Goal: Information Seeking & Learning: Learn about a topic

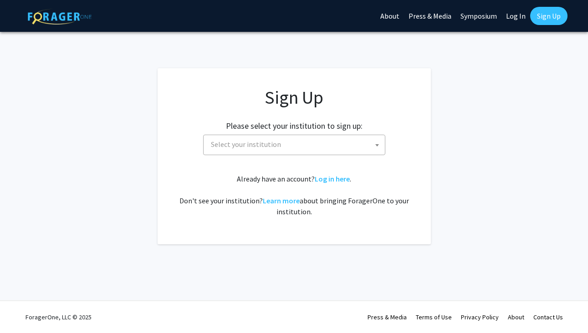
click at [346, 145] on span "Select your institution" at bounding box center [296, 144] width 178 height 19
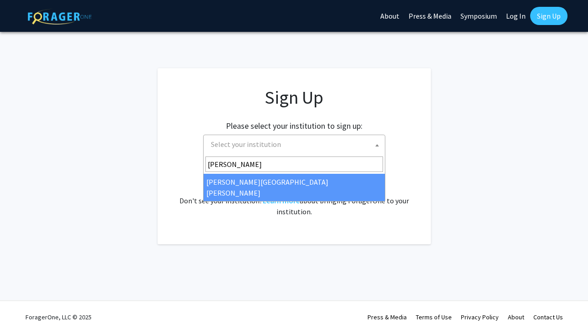
type input "john"
select select "1"
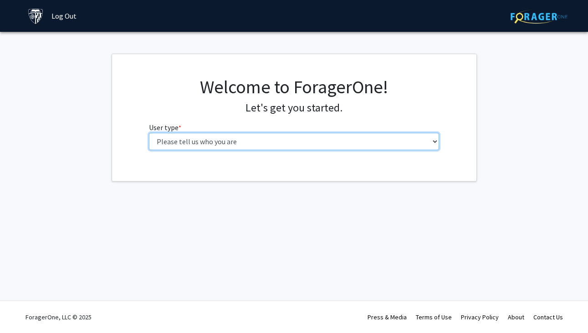
select select "1: undergrad"
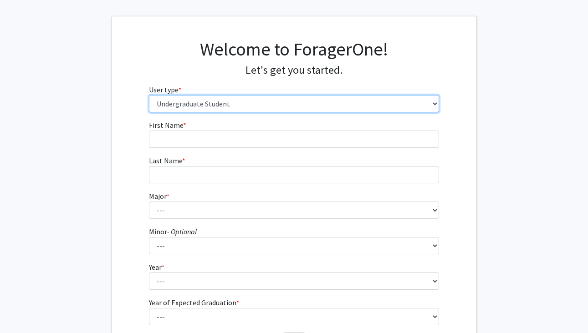
scroll to position [30, 0]
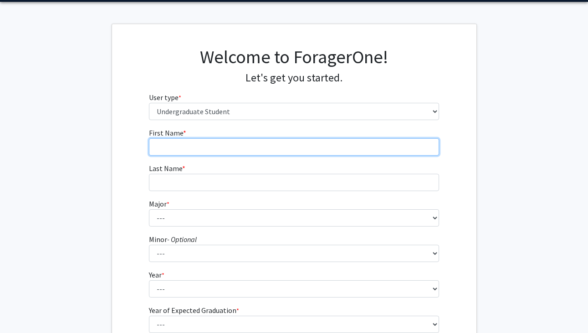
click at [254, 140] on input "First Name * required" at bounding box center [294, 146] width 290 height 17
type input "Ecem"
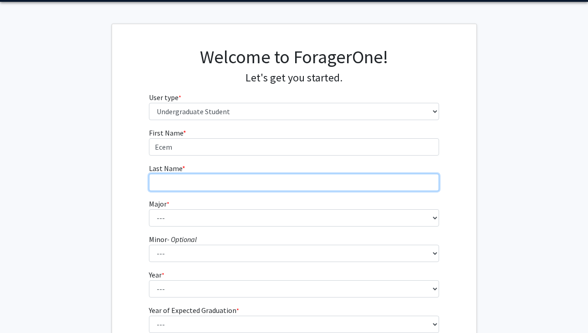
click at [264, 185] on input "Last Name * required" at bounding box center [294, 182] width 290 height 17
type input "Parlak"
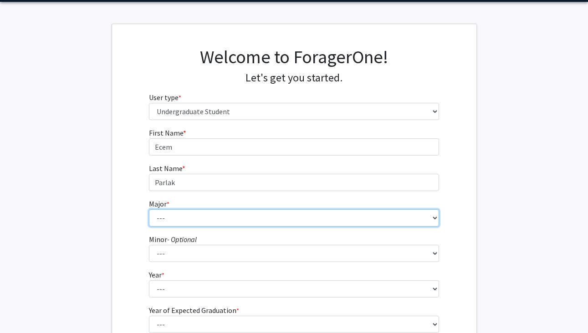
select select "40: 54"
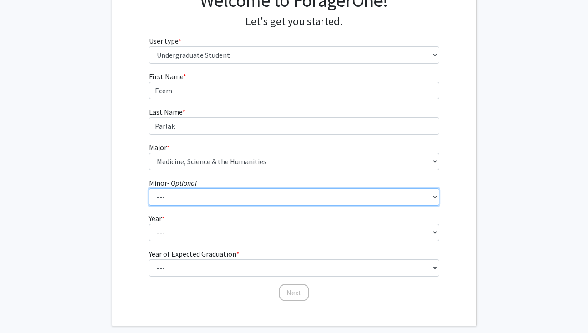
scroll to position [90, 0]
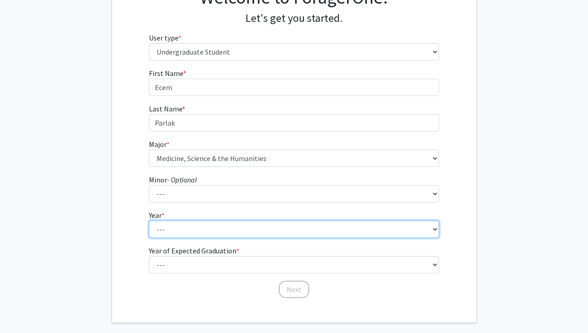
select select "4: senior"
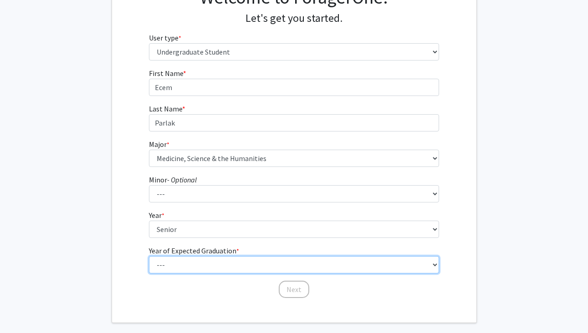
select select "1: 2025"
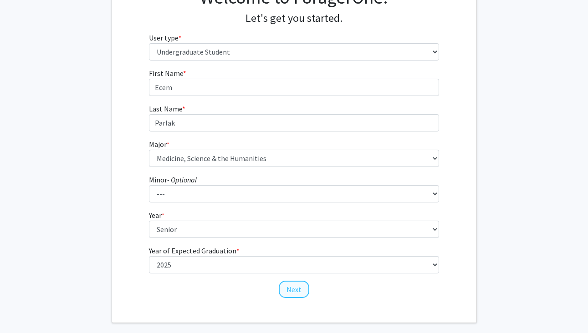
click at [293, 285] on button "Next" at bounding box center [294, 289] width 31 height 17
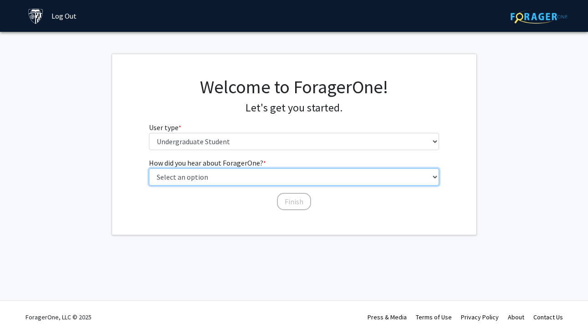
select select "3: university_website"
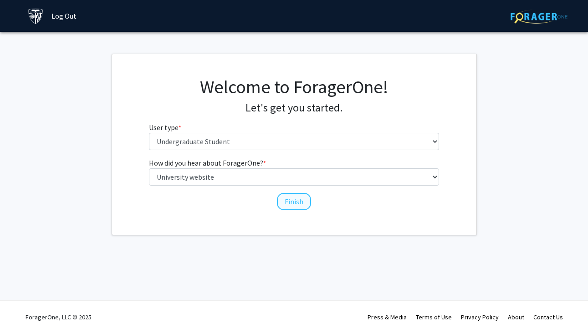
click at [291, 200] on button "Finish" at bounding box center [294, 201] width 34 height 17
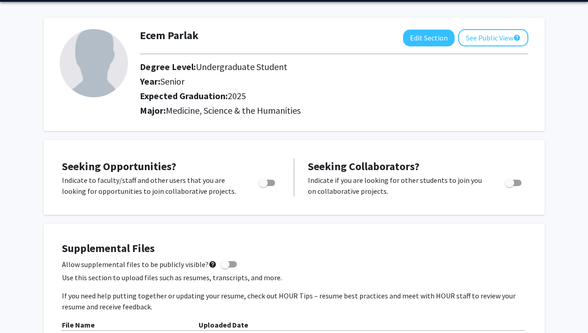
scroll to position [34, 0]
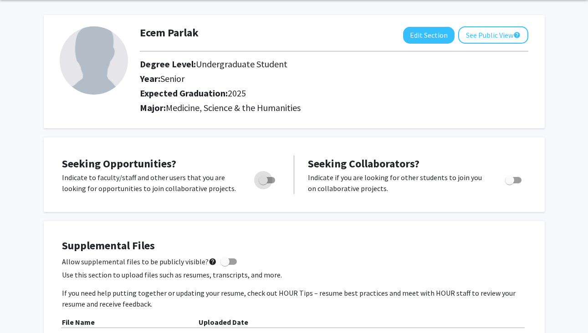
click at [264, 185] on span "Toggle" at bounding box center [263, 180] width 9 height 9
click at [263, 184] on input "Are you actively seeking opportunities?" at bounding box center [263, 183] width 0 height 0
checkbox input "true"
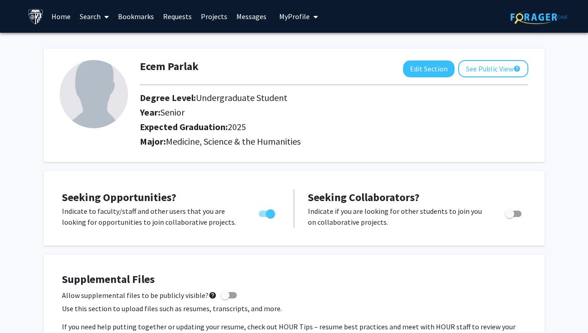
scroll to position [0, 0]
click at [104, 16] on span at bounding box center [105, 17] width 8 height 32
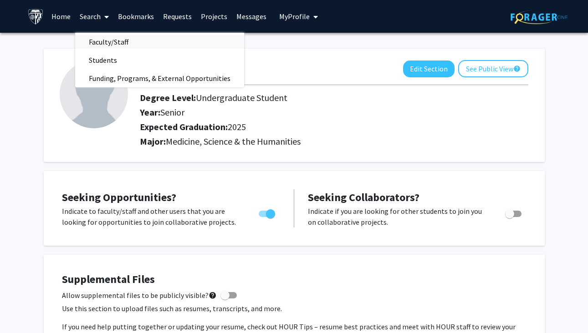
click at [110, 47] on span "Faculty/Staff" at bounding box center [108, 42] width 67 height 18
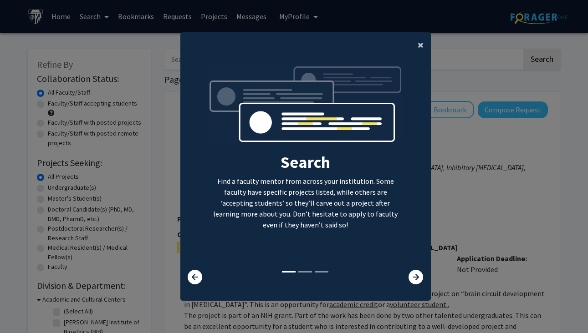
click at [422, 44] on span "×" at bounding box center [420, 45] width 6 height 14
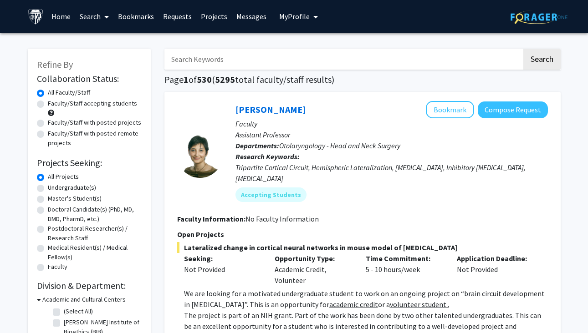
click at [342, 63] on input "Search Keywords" at bounding box center [342, 59] width 357 height 21
type input "allergy"
click at [541, 61] on button "Search" at bounding box center [541, 59] width 37 height 21
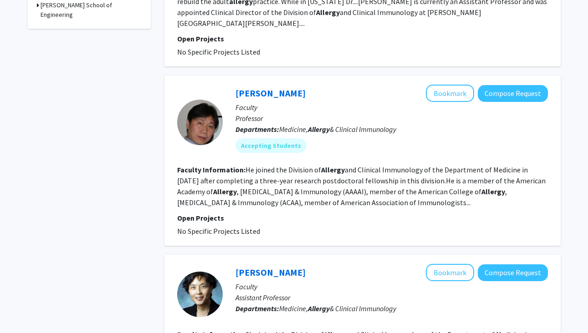
scroll to position [434, 0]
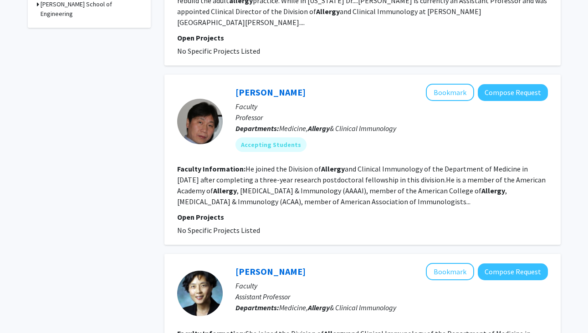
click at [210, 99] on div at bounding box center [200, 122] width 46 height 46
click at [257, 87] on link "[PERSON_NAME]" at bounding box center [270, 92] width 70 height 11
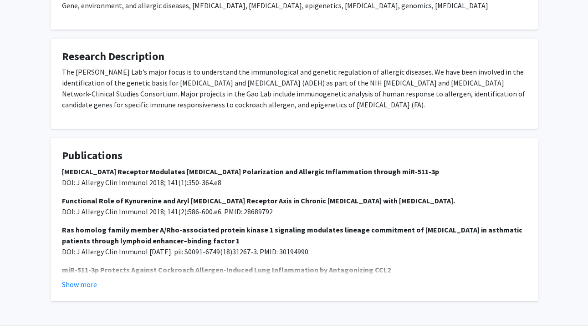
scroll to position [329, 0]
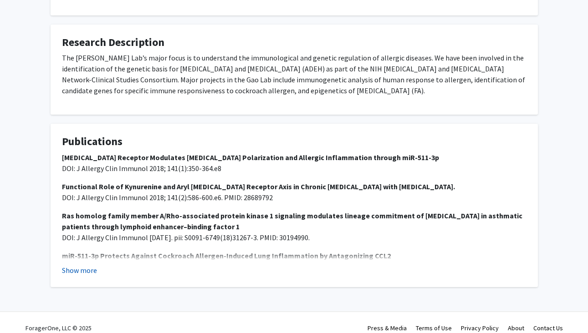
click at [80, 265] on button "Show more" at bounding box center [79, 270] width 35 height 11
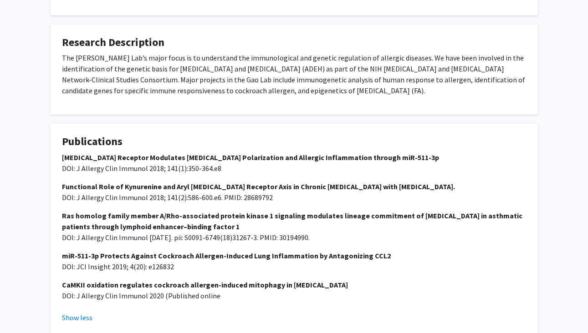
click at [113, 280] on strong "CaMKII oxidation regulates cockroach allergen-induced mitophagy in [MEDICAL_DAT…" at bounding box center [205, 284] width 286 height 9
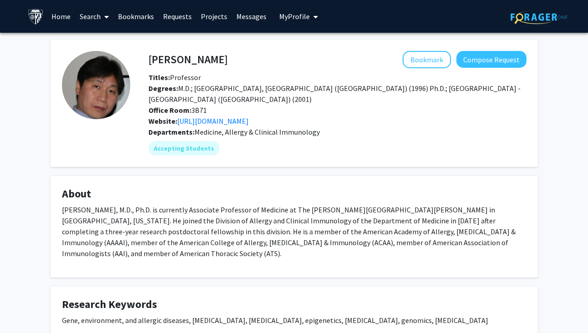
scroll to position [0, 0]
click at [296, 15] on span "My Profile" at bounding box center [294, 16] width 31 height 9
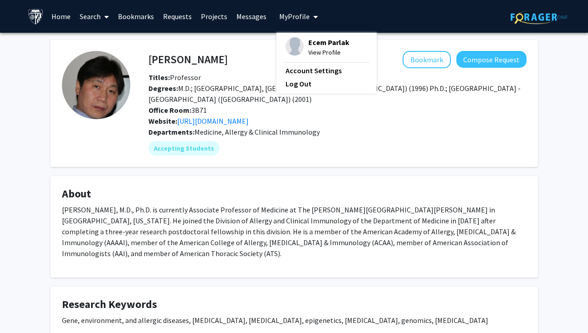
click at [64, 24] on link "Home" at bounding box center [61, 16] width 28 height 32
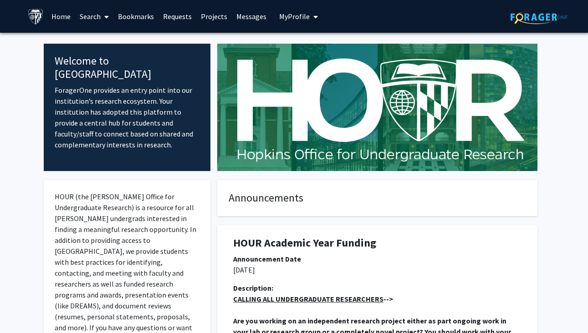
click at [103, 18] on span at bounding box center [105, 17] width 8 height 32
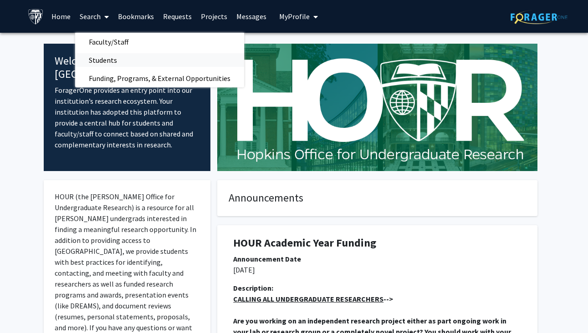
click at [102, 57] on span "Students" at bounding box center [103, 60] width 56 height 18
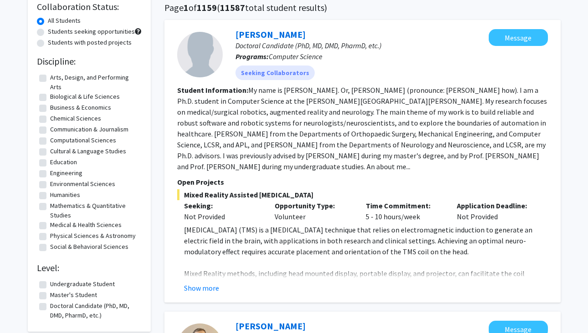
scroll to position [81, 0]
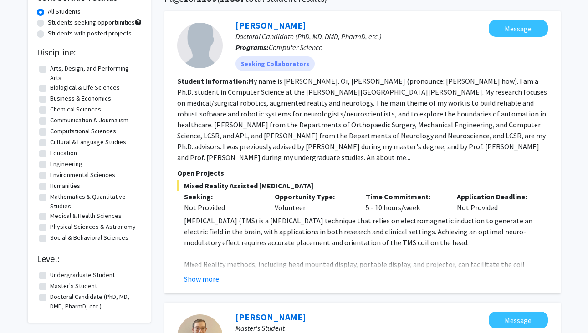
click at [50, 218] on label "Medical & Health Sciences" at bounding box center [85, 216] width 71 height 10
click at [50, 217] on input "Medical & Health Sciences" at bounding box center [53, 214] width 6 height 6
checkbox input "true"
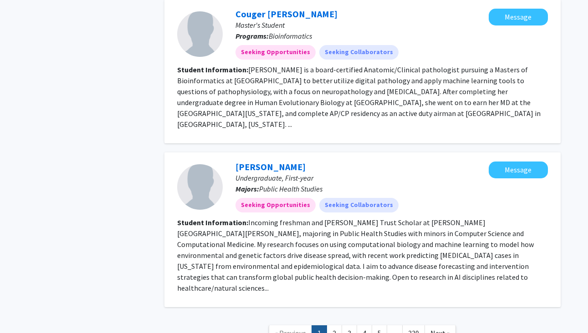
scroll to position [1420, 0]
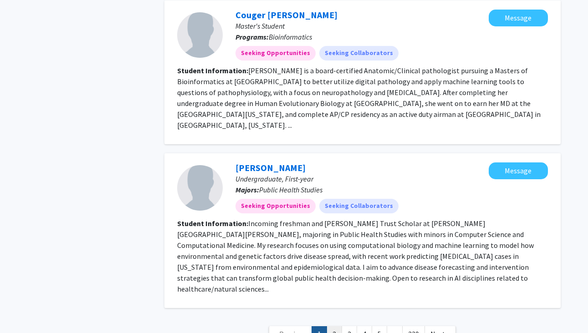
click at [333, 326] on link "2" at bounding box center [333, 334] width 15 height 16
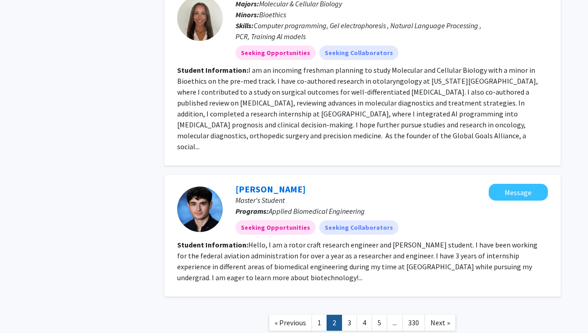
scroll to position [1315, 0]
click at [348, 316] on link "3" at bounding box center [348, 324] width 15 height 16
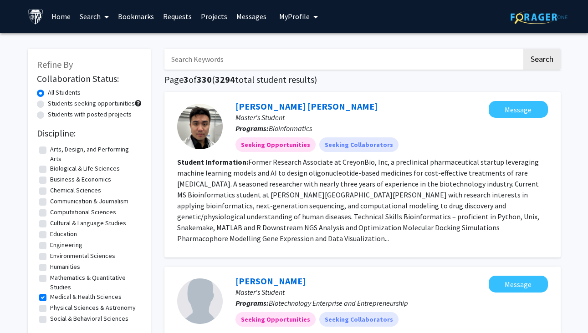
click at [102, 21] on span at bounding box center [105, 17] width 8 height 32
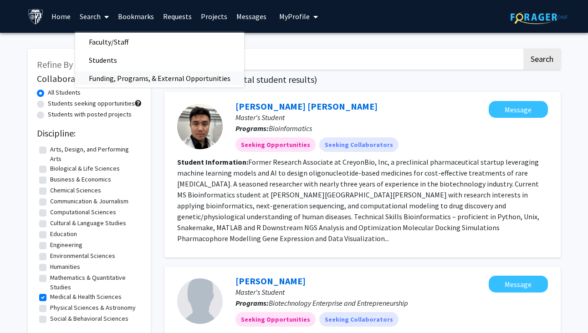
click at [126, 77] on span "Funding, Programs, & External Opportunities" at bounding box center [159, 78] width 169 height 18
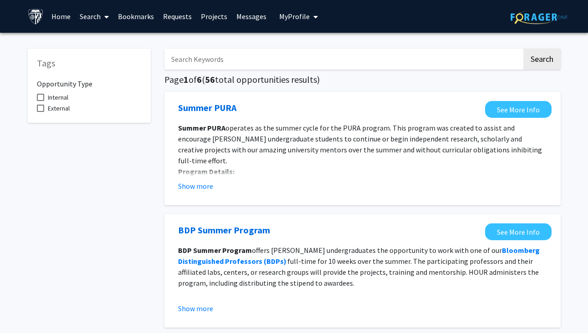
click at [104, 18] on span at bounding box center [105, 17] width 8 height 32
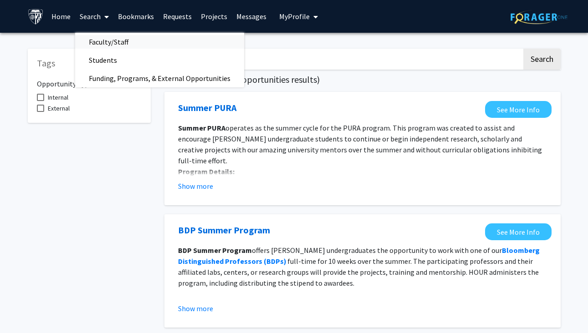
click at [110, 46] on span "Faculty/Staff" at bounding box center [108, 42] width 67 height 18
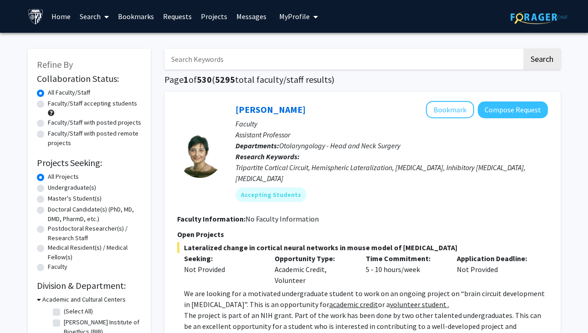
click at [253, 61] on input "Search Keywords" at bounding box center [342, 59] width 357 height 21
click at [541, 61] on button "Search" at bounding box center [541, 59] width 37 height 21
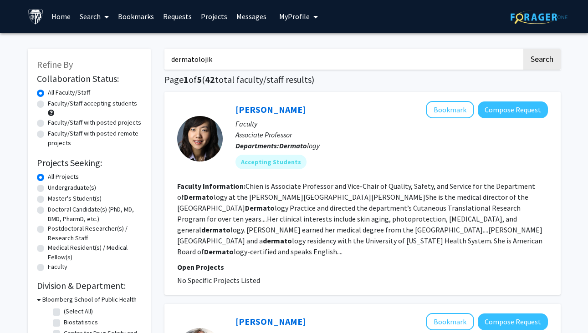
type input "dermatolojik"
click at [48, 106] on label "Faculty/Staff accepting students" at bounding box center [92, 104] width 89 height 10
click at [48, 105] on input "Faculty/Staff accepting students" at bounding box center [51, 102] width 6 height 6
radio input "true"
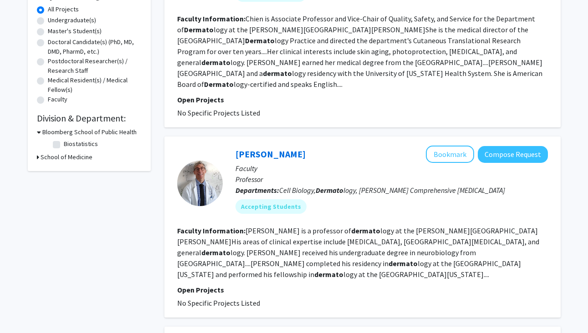
scroll to position [167, 0]
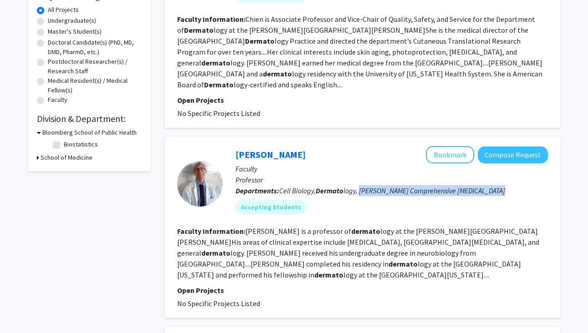
drag, startPoint x: 362, startPoint y: 182, endPoint x: 501, endPoint y: 186, distance: 139.4
click at [501, 190] on div "[PERSON_NAME] Bookmark Compose Request Faculty Professor Departments: Cell Biol…" at bounding box center [385, 183] width 325 height 75
copy span "[PERSON_NAME][GEOGRAPHIC_DATA][MEDICAL_DATA]"
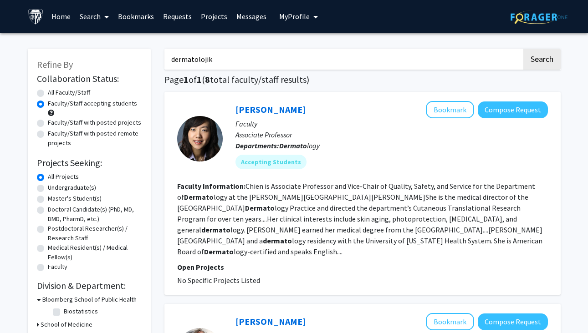
scroll to position [0, 0]
click at [397, 54] on input "dermatolojik" at bounding box center [342, 59] width 357 height 21
click at [396, 55] on input "dermatolojik" at bounding box center [342, 59] width 357 height 21
click at [219, 62] on input "dermatolojik" at bounding box center [342, 59] width 357 height 21
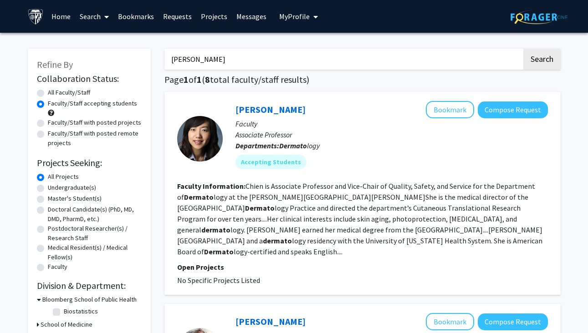
type input "[PERSON_NAME]"
click at [541, 61] on button "Search" at bounding box center [541, 59] width 37 height 21
radio input "true"
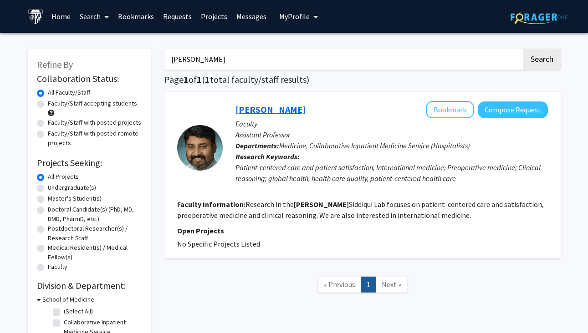
click at [264, 111] on link "[PERSON_NAME]" at bounding box center [270, 109] width 70 height 11
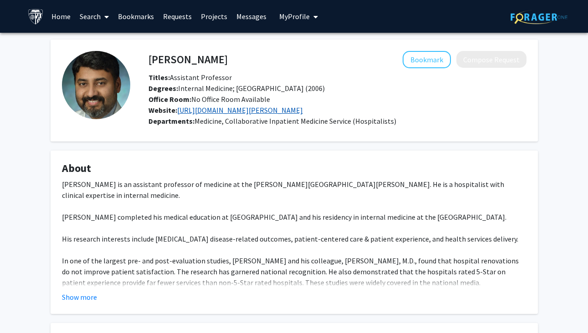
click at [244, 112] on link "[URL][DOMAIN_NAME][PERSON_NAME]" at bounding box center [240, 110] width 126 height 9
